Goal: Task Accomplishment & Management: Manage account settings

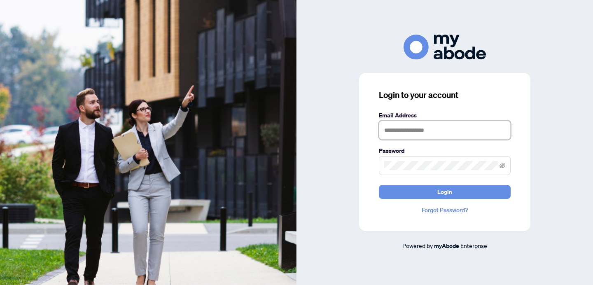
click at [414, 130] on input "text" at bounding box center [445, 130] width 132 height 19
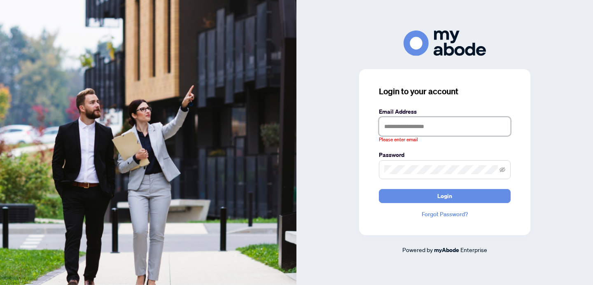
type input "**********"
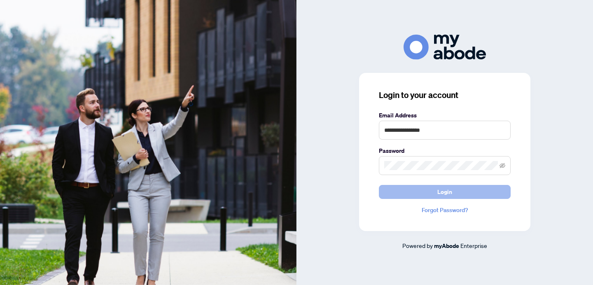
click at [439, 188] on span "Login" at bounding box center [444, 191] width 15 height 13
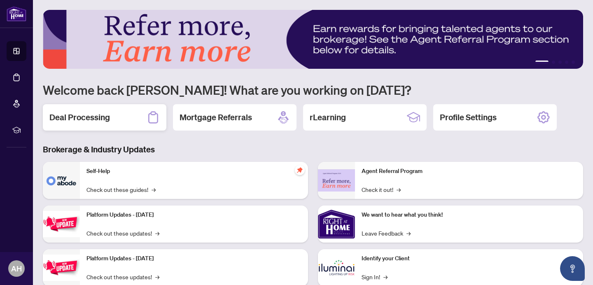
click at [101, 124] on div "Deal Processing" at bounding box center [104, 117] width 123 height 26
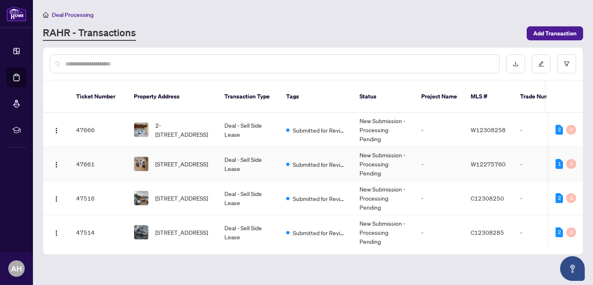
scroll to position [26, 0]
click at [184, 197] on span "2-715 Ossington Ave, Toronto, Ontario M6G 3T6, Canada" at bounding box center [181, 197] width 53 height 9
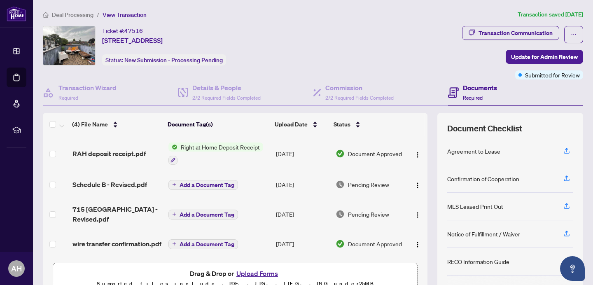
scroll to position [0, 0]
click at [126, 152] on span "RAH deposit receipt.pdf" at bounding box center [108, 153] width 73 height 10
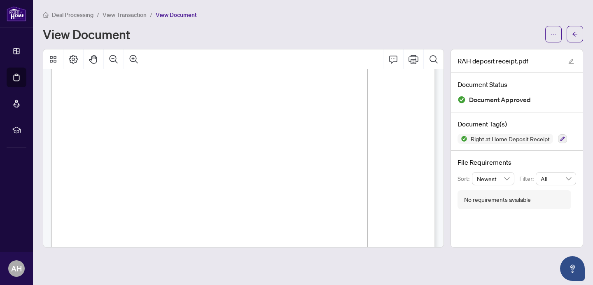
scroll to position [160, 0]
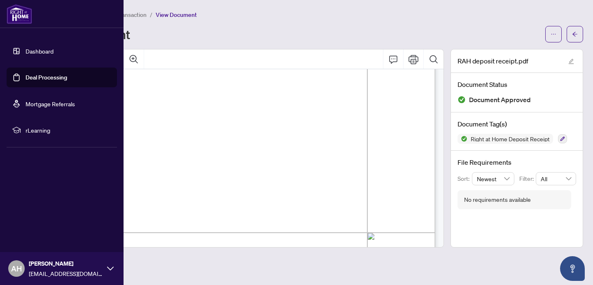
click at [37, 51] on link "Dashboard" at bounding box center [40, 50] width 28 height 7
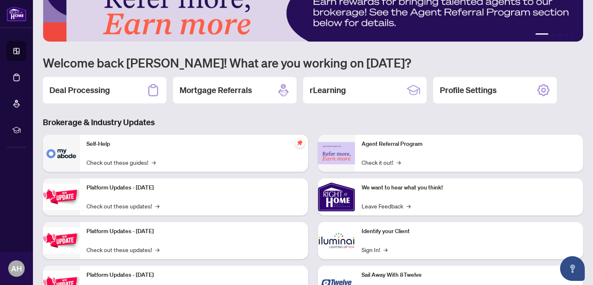
scroll to position [28, 0]
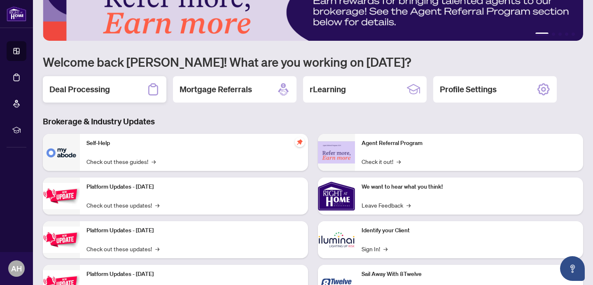
click at [103, 91] on h2 "Deal Processing" at bounding box center [79, 90] width 60 height 12
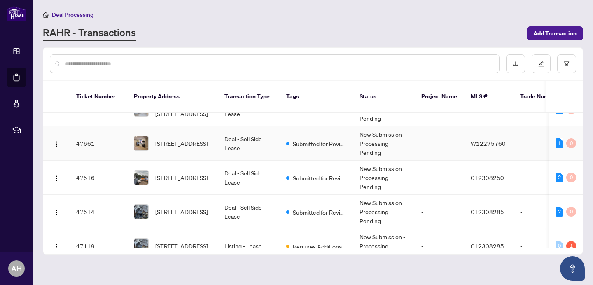
scroll to position [48, 0]
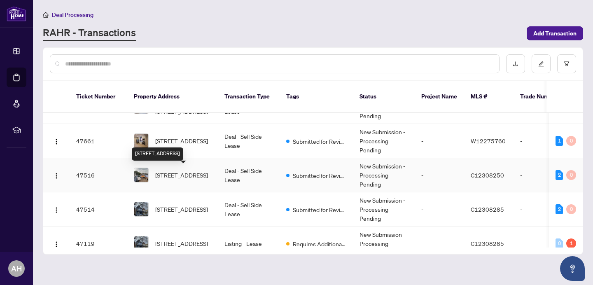
click at [180, 173] on span "2-715 Ossington Ave, Toronto, Ontario M6G 3T6, Canada" at bounding box center [181, 174] width 53 height 9
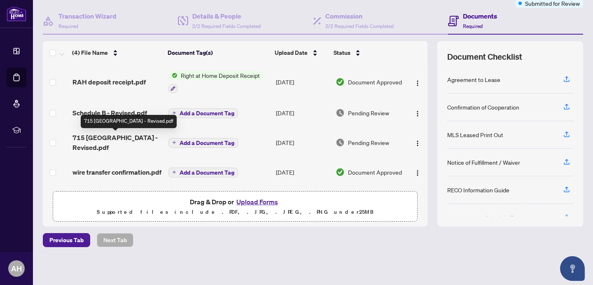
click at [116, 138] on span "715 Ossington - Revised.pdf" at bounding box center [116, 143] width 89 height 20
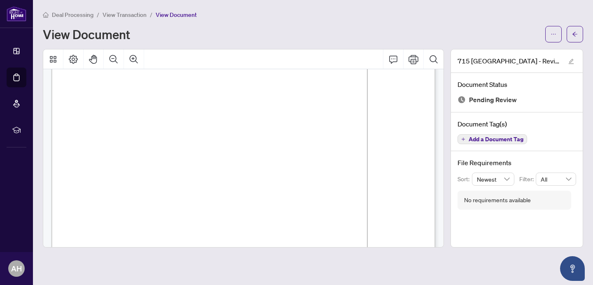
scroll to position [2632, 0]
